Goal: Communication & Community: Answer question/provide support

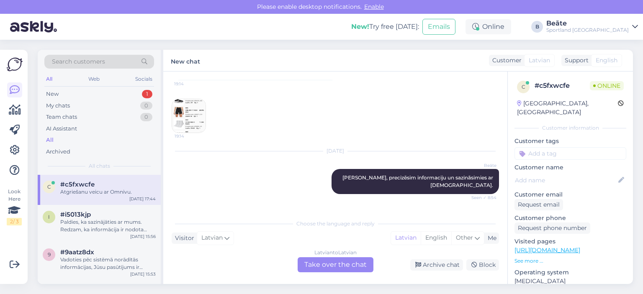
scroll to position [126, 0]
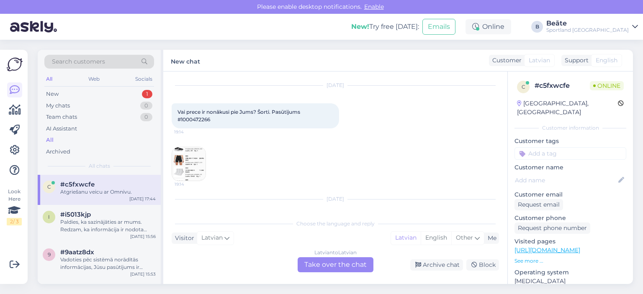
click at [203, 120] on span "Vai prece ir nonākusi pie Jums? Šorti. Pasūtījums #1000472266" at bounding box center [239, 116] width 124 height 14
copy span "1000472266"
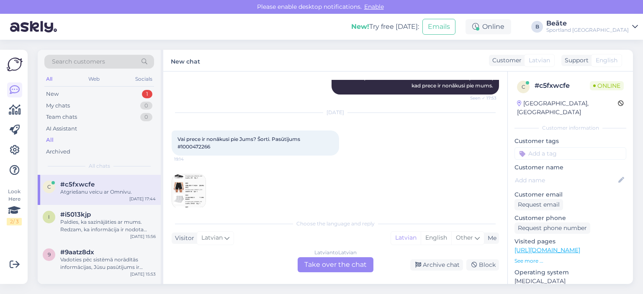
scroll to position [42, 0]
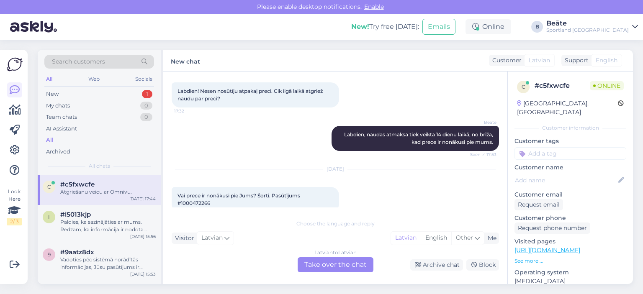
copy span "1000472266"
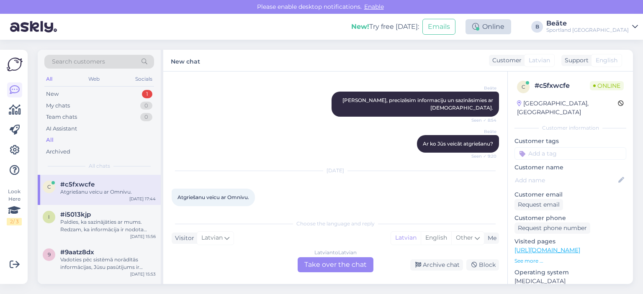
click at [511, 30] on div "Online" at bounding box center [488, 26] width 46 height 15
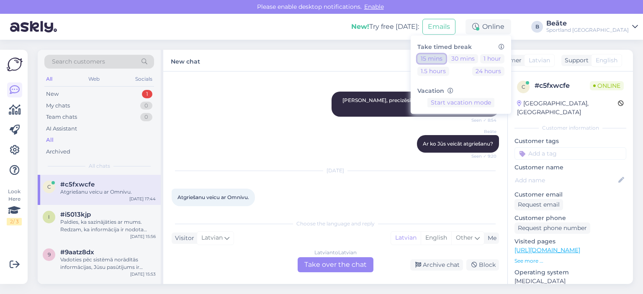
click at [446, 61] on button "15 mins" at bounding box center [431, 58] width 28 height 9
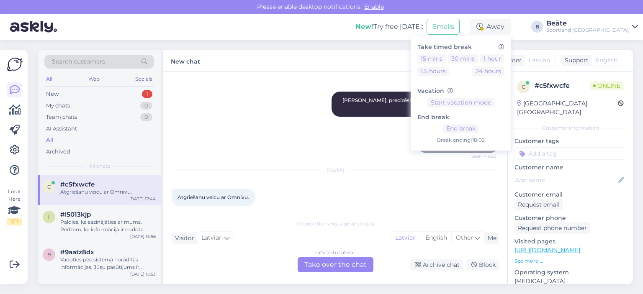
click at [182, 134] on div "[PERSON_NAME] Ar ko Jūs veicāt atgriešanu? Seen ✓ 9:20" at bounding box center [335, 144] width 327 height 36
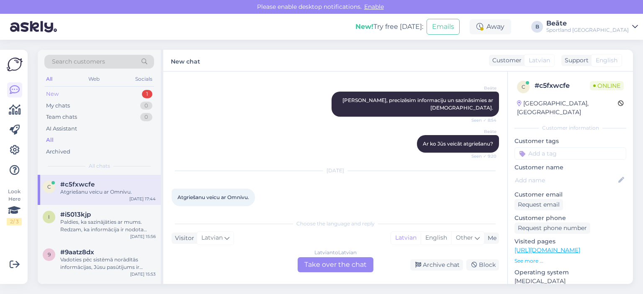
click at [90, 95] on div "New 1" at bounding box center [99, 94] width 110 height 12
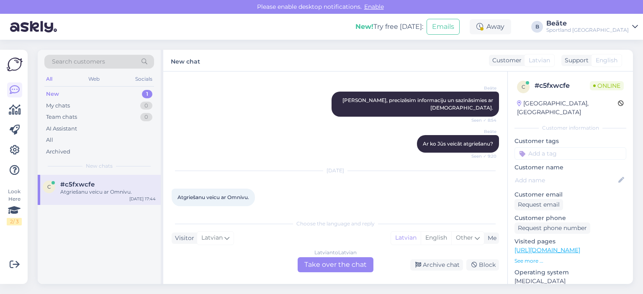
click at [100, 190] on div "Atgriešanu veicu ar Omnivu." at bounding box center [107, 192] width 95 height 8
click at [317, 264] on div "Latvian to Latvian Take over the chat" at bounding box center [336, 264] width 76 height 15
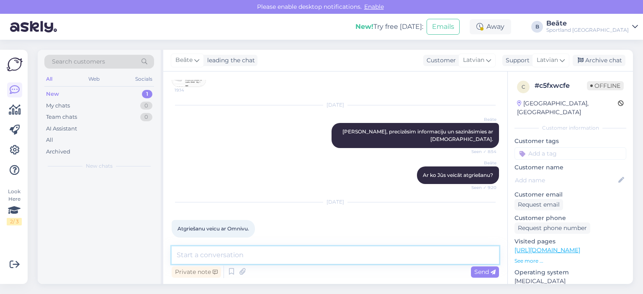
click at [300, 251] on textarea at bounding box center [335, 256] width 327 height 18
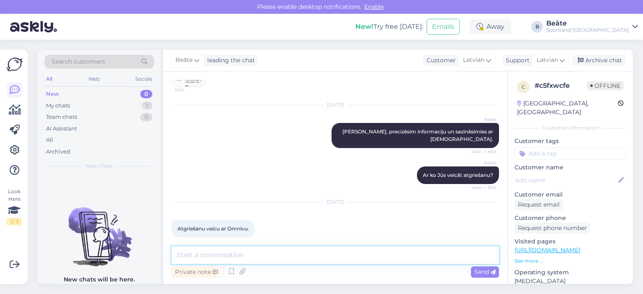
paste textarea "Labdien, vadoties pēc sistēmā norādītās informācijas, redzam, ka Jums ir bijis …"
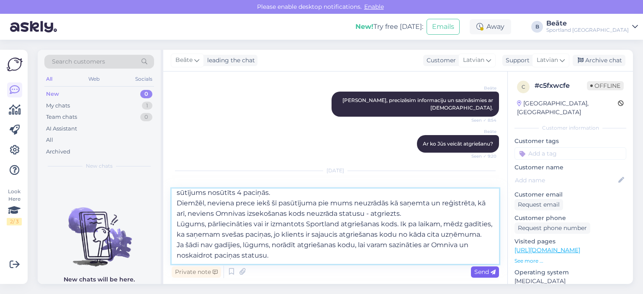
type textarea "Labdien, vadoties pēc sistēmā norādītās informācijas, redzam, ka Jums ir bijis …"
click at [482, 273] on span "Send" at bounding box center [484, 272] width 21 height 8
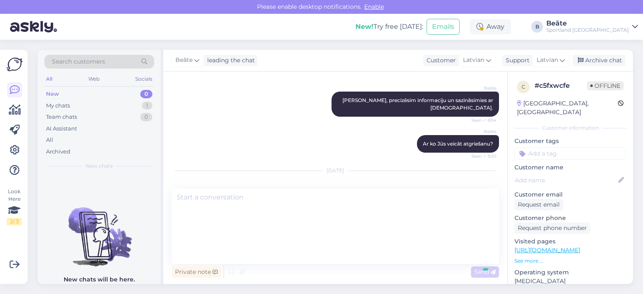
scroll to position [0, 0]
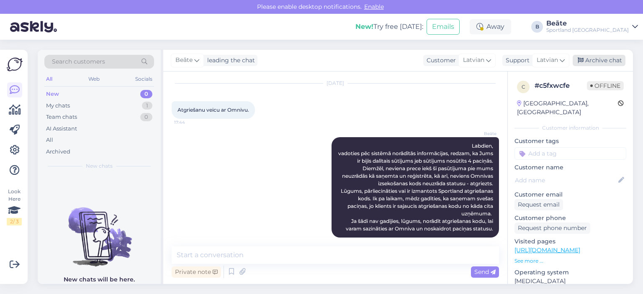
click at [601, 56] on div "Archive chat" at bounding box center [599, 60] width 53 height 11
